Goal: Transaction & Acquisition: Book appointment/travel/reservation

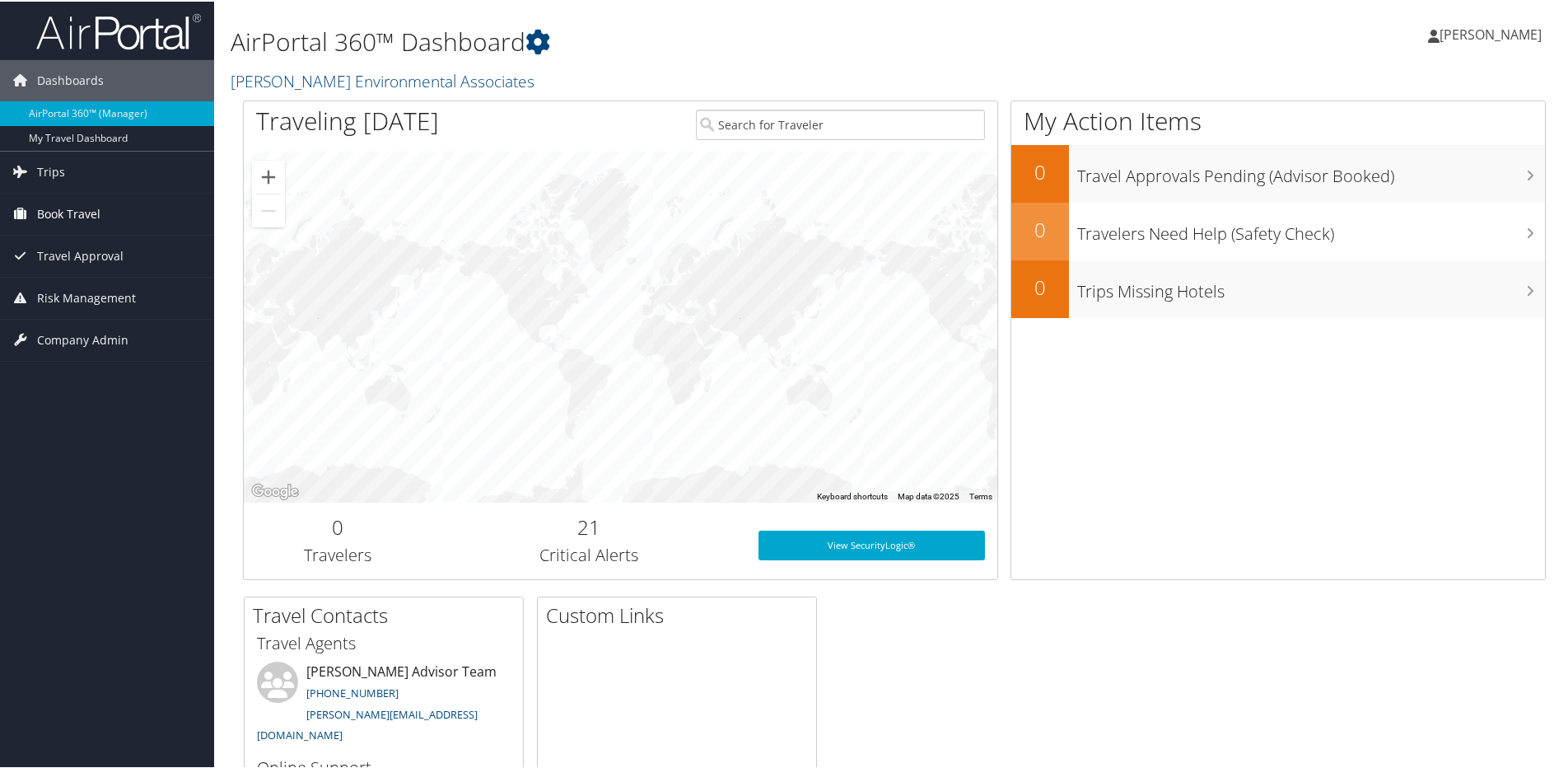
click at [88, 215] on span "Book Travel" at bounding box center [69, 213] width 64 height 42
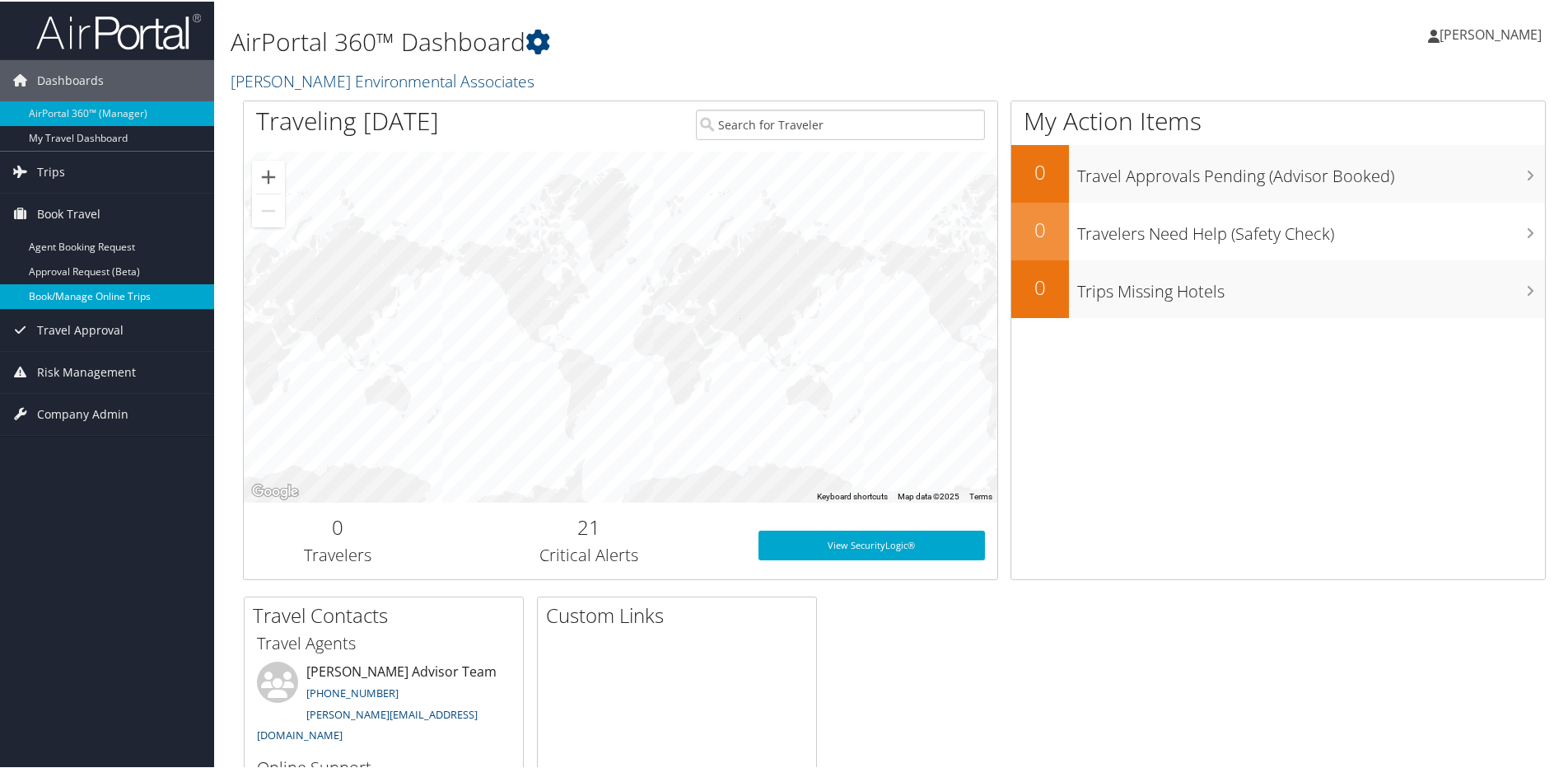
click at [73, 299] on link "Book/Manage Online Trips" at bounding box center [107, 295] width 214 height 25
